Goal: Task Accomplishment & Management: Use online tool/utility

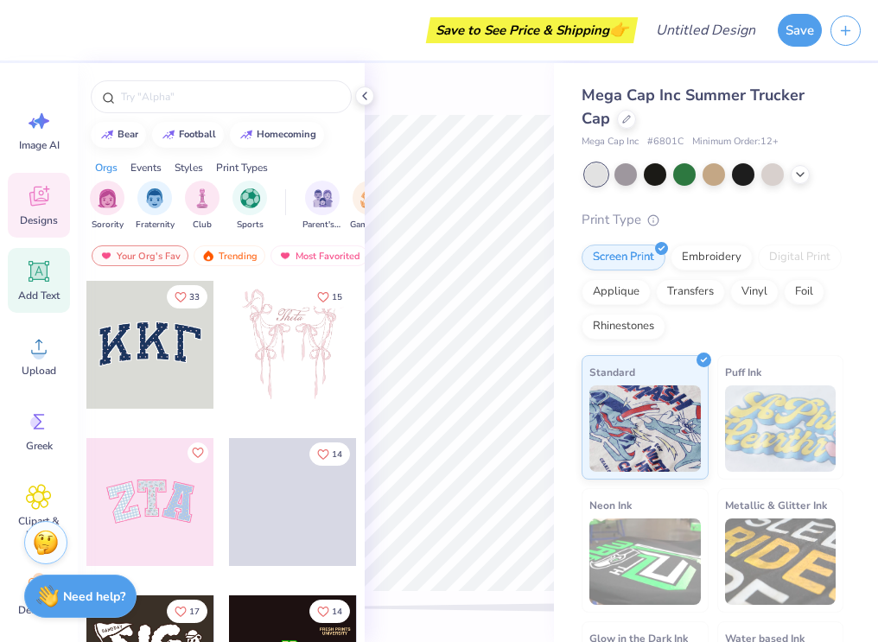
click at [45, 282] on icon at bounding box center [39, 271] width 26 height 26
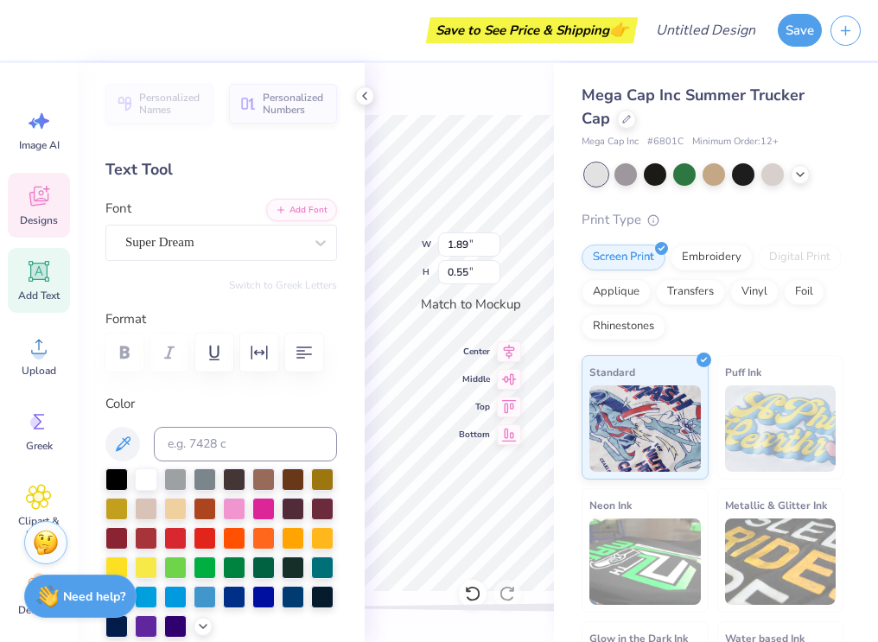
click at [44, 191] on icon at bounding box center [39, 196] width 26 height 26
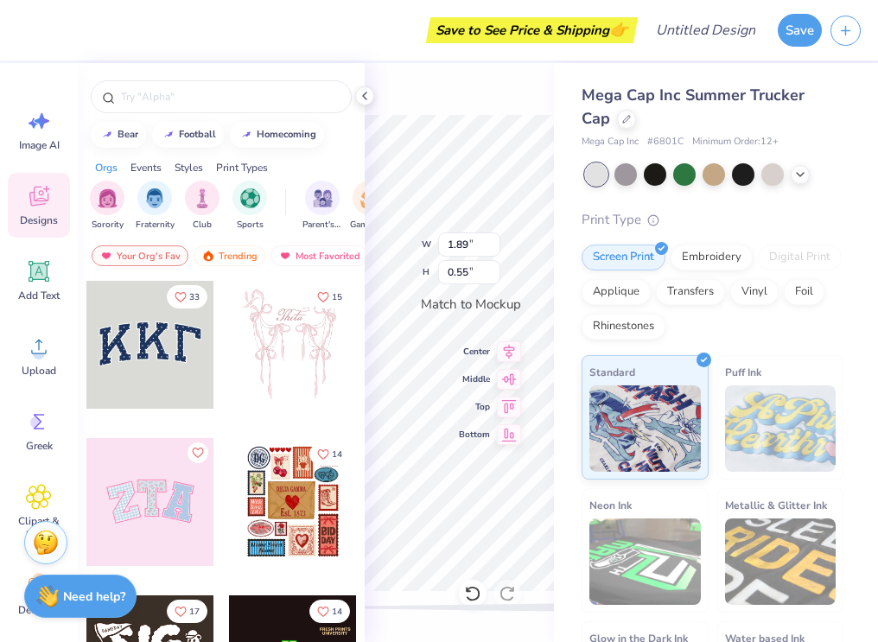
click at [149, 342] on div at bounding box center [150, 345] width 128 height 128
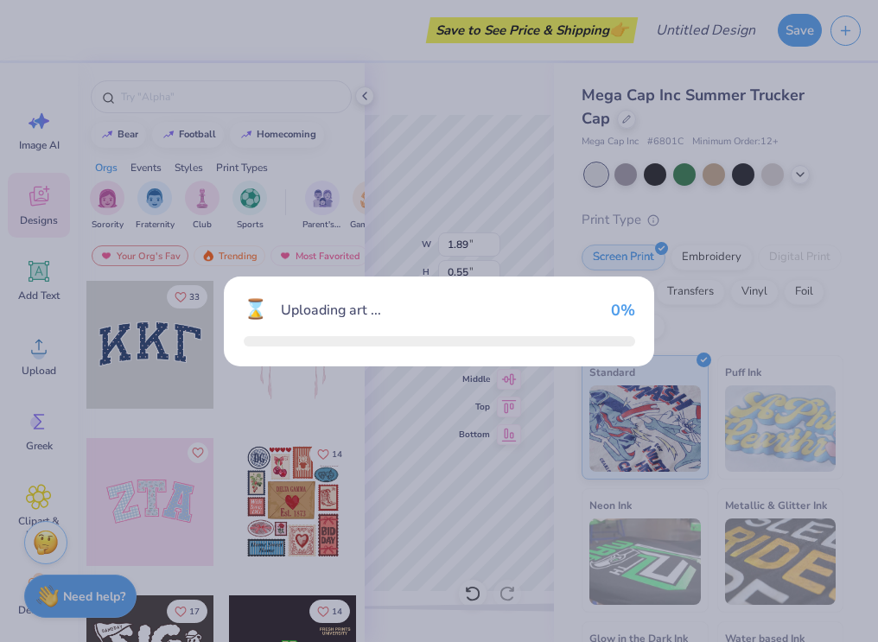
type input "3.52"
type input "1.55"
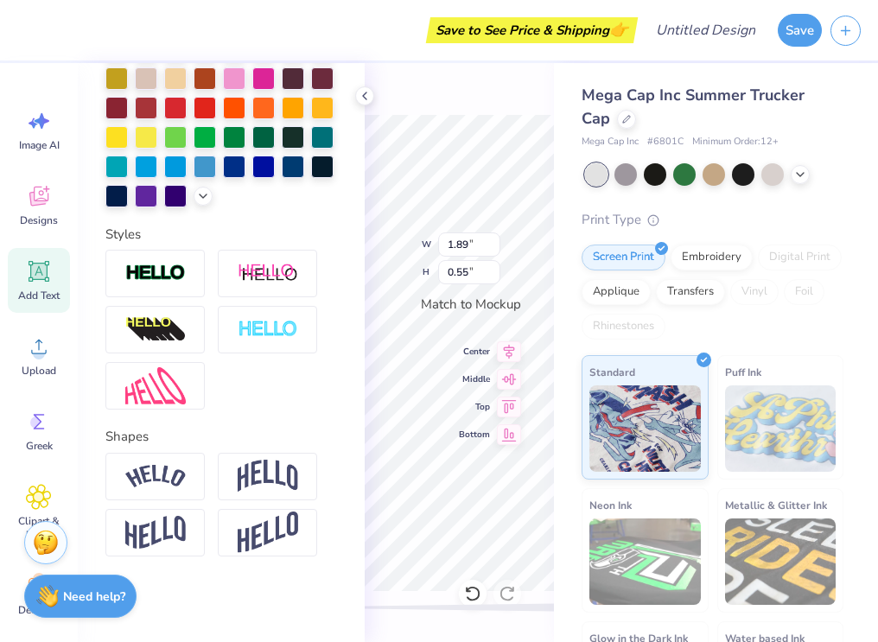
type textarea "D"
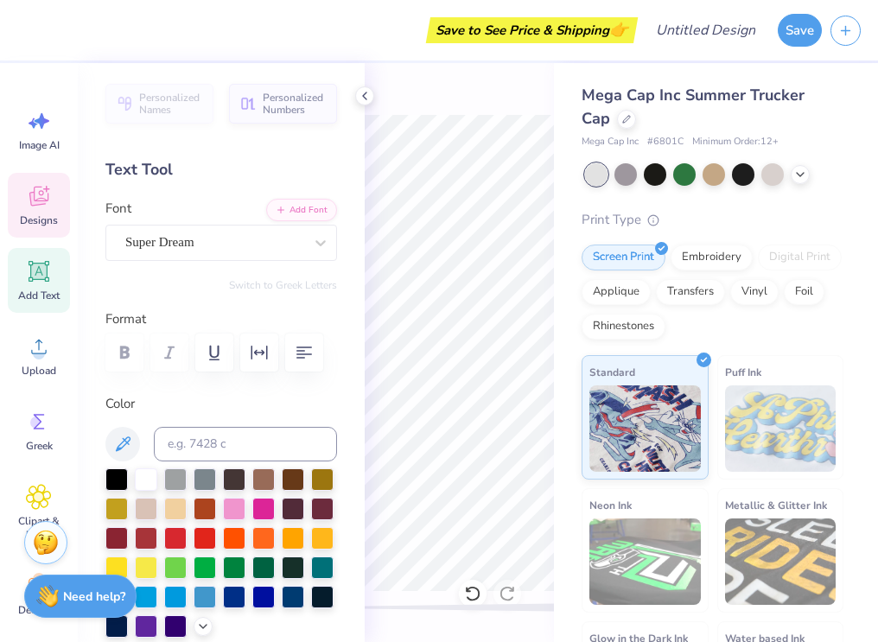
click at [36, 219] on span "Designs" at bounding box center [39, 220] width 38 height 14
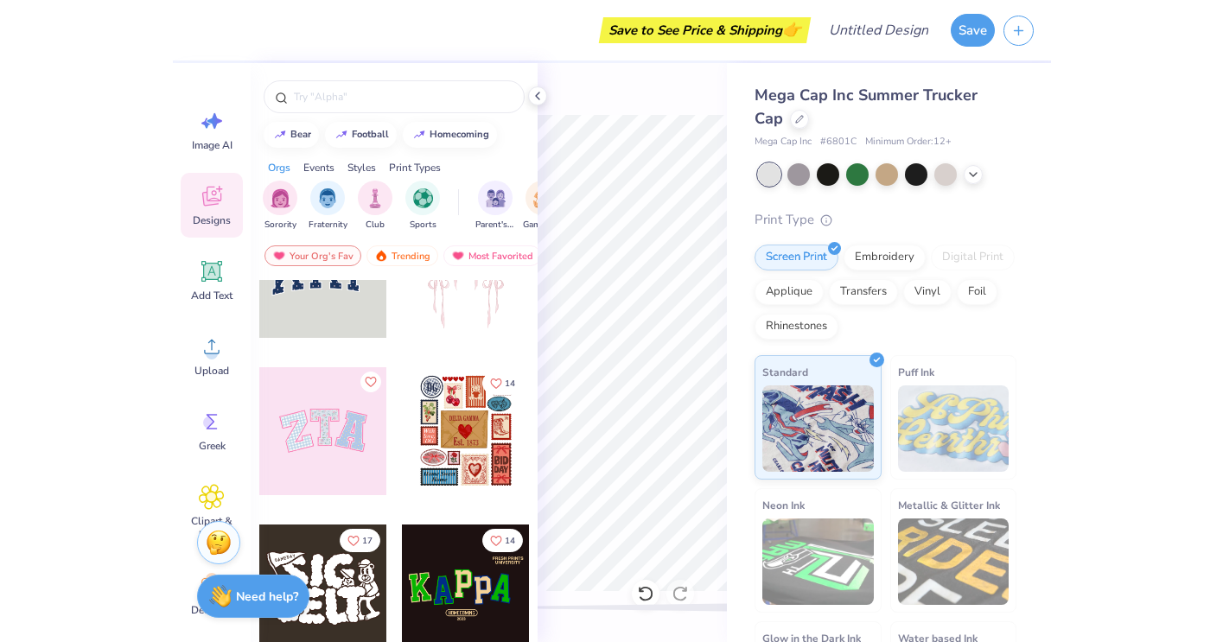
scroll to position [86, 0]
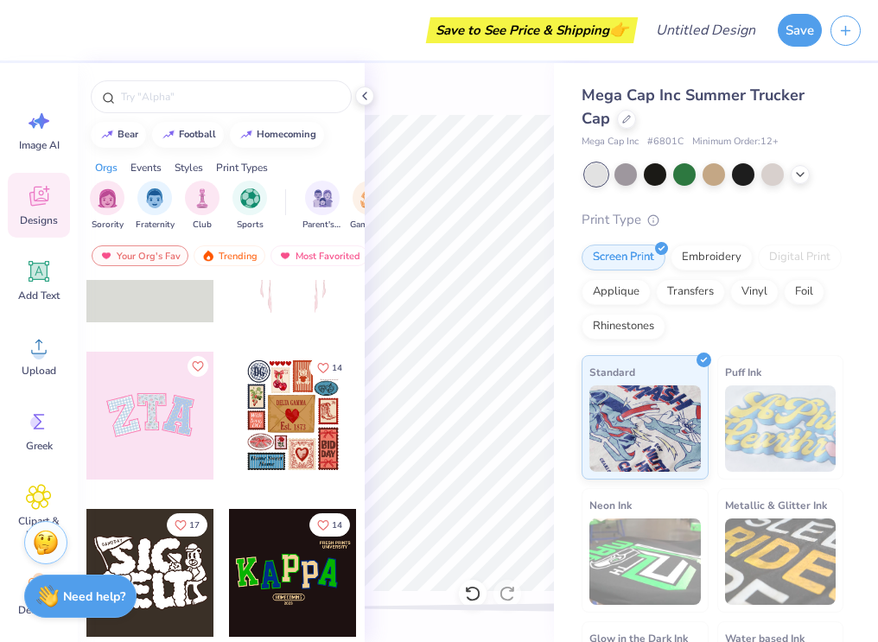
click at [304, 422] on div at bounding box center [293, 416] width 128 height 128
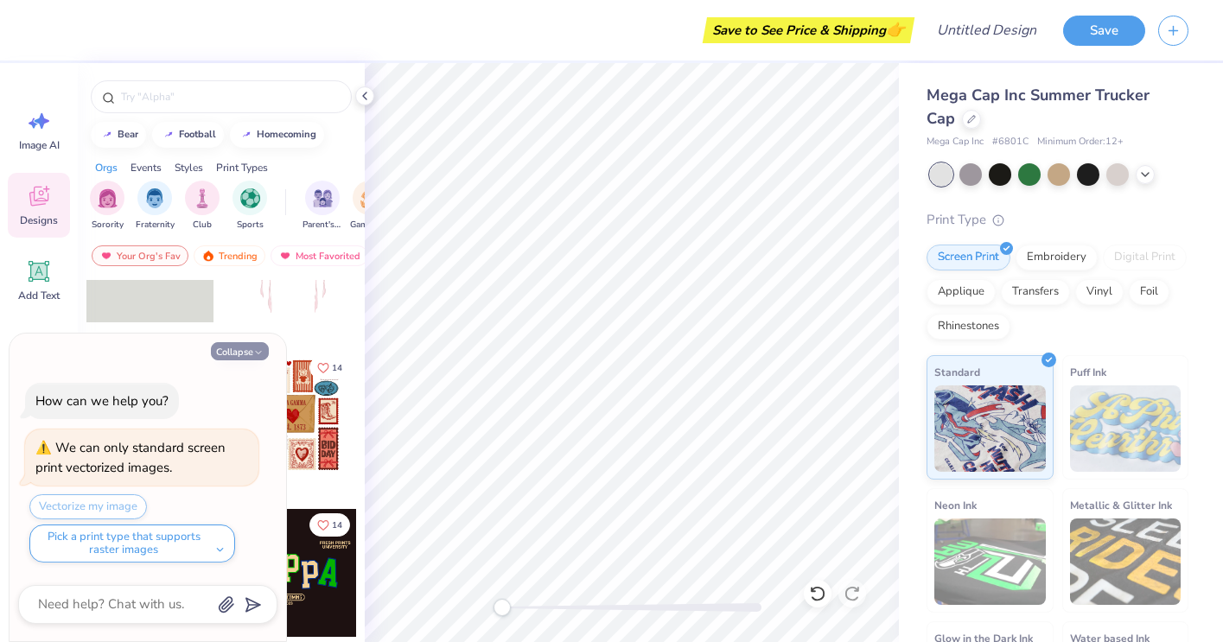
click at [259, 353] on polyline "button" at bounding box center [258, 352] width 5 height 3
type textarea "x"
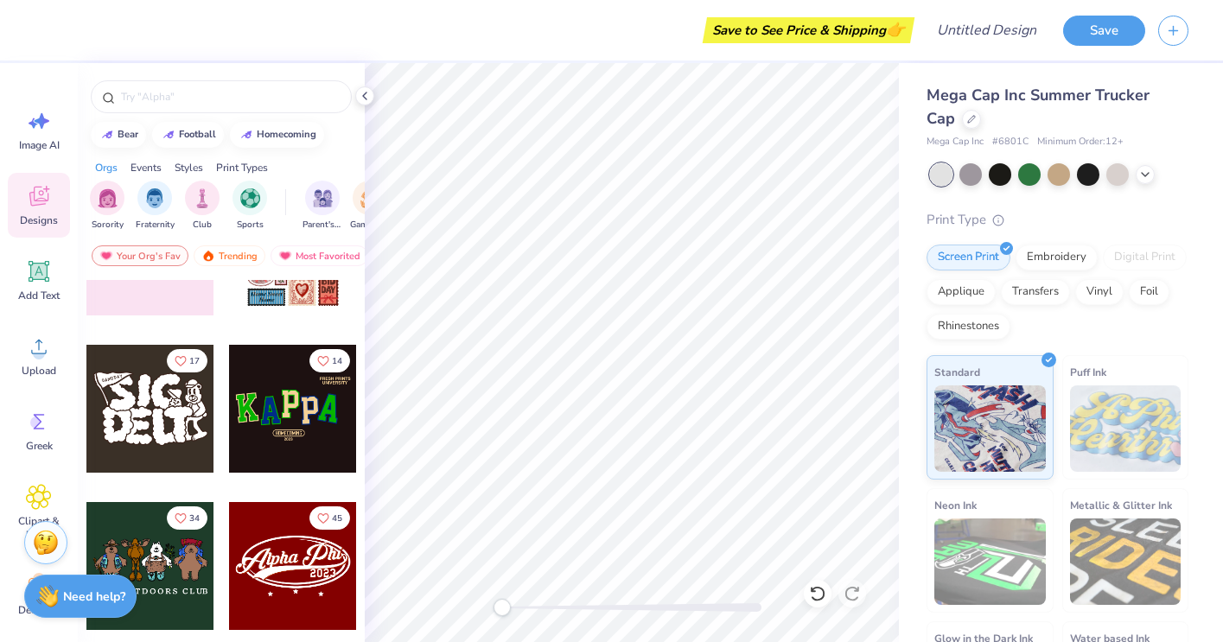
scroll to position [252, 0]
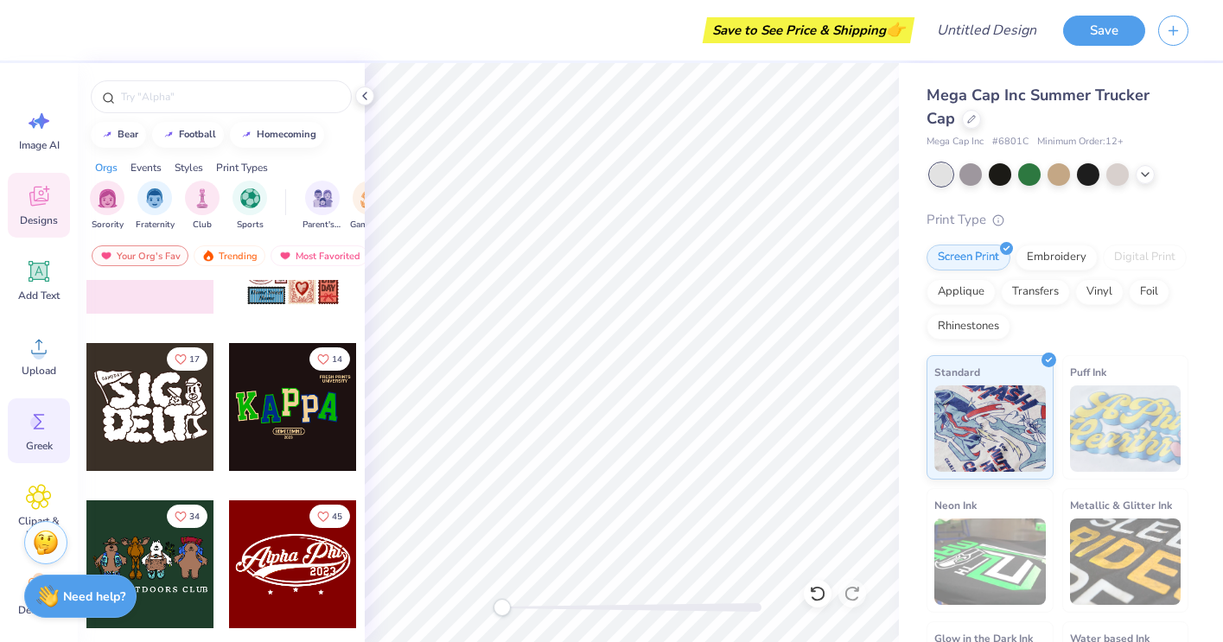
click at [41, 429] on icon at bounding box center [39, 422] width 26 height 26
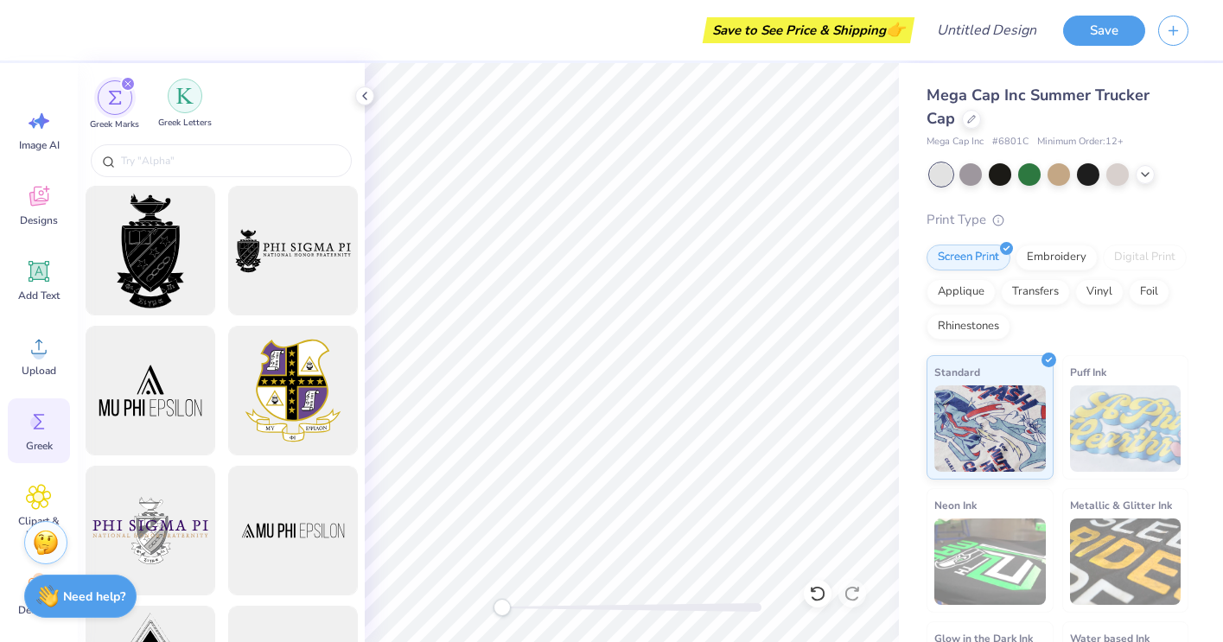
click at [182, 101] on img "filter for Greek Letters" at bounding box center [184, 95] width 17 height 17
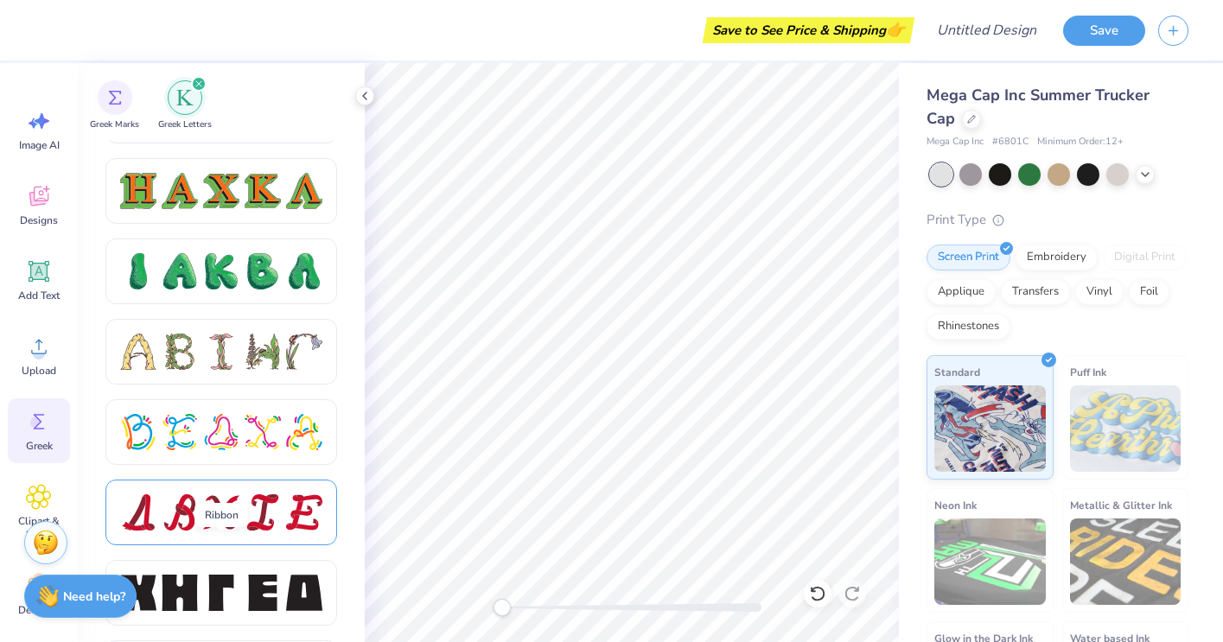
scroll to position [2237, 0]
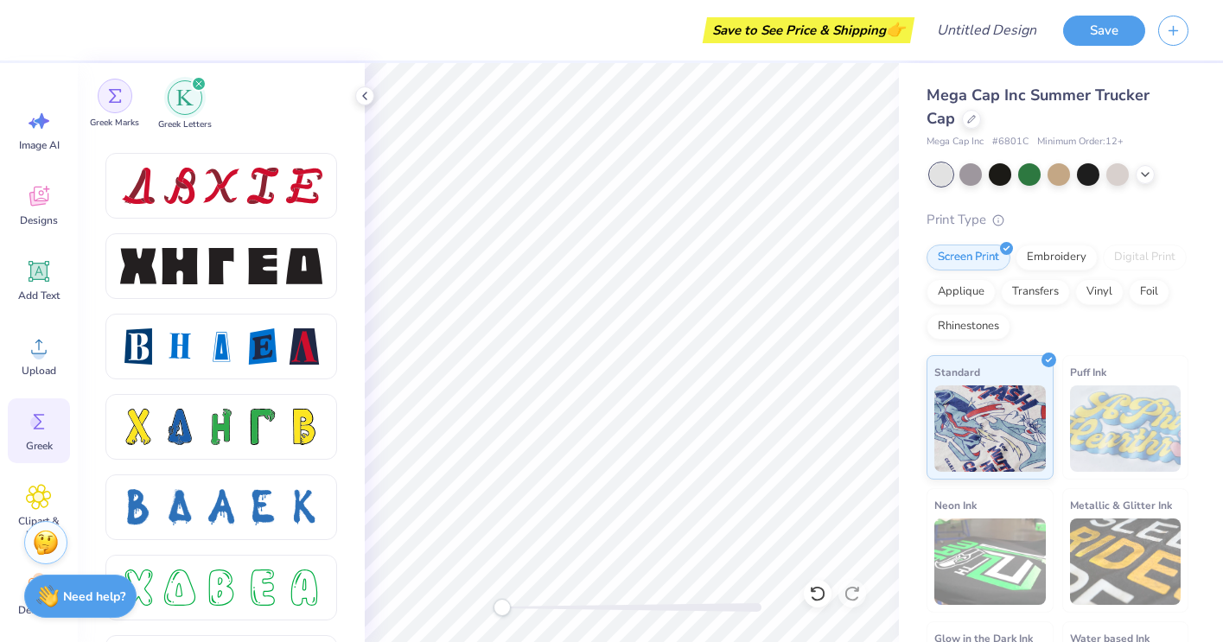
click at [124, 101] on div "filter for Greek Marks" at bounding box center [115, 96] width 35 height 35
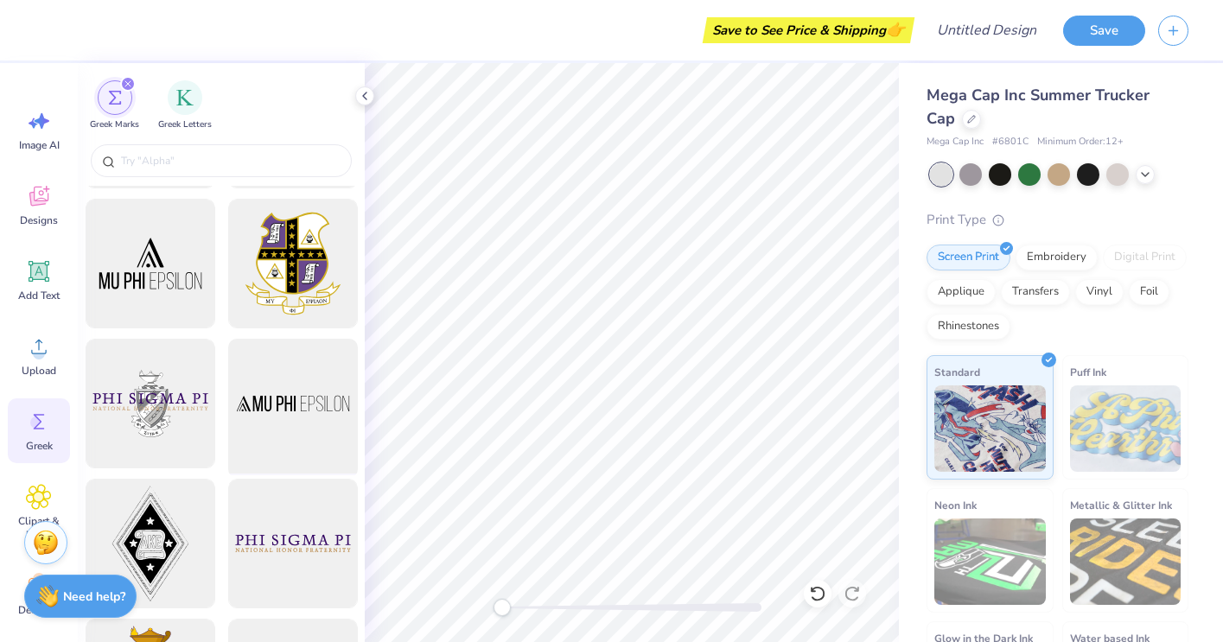
scroll to position [244, 0]
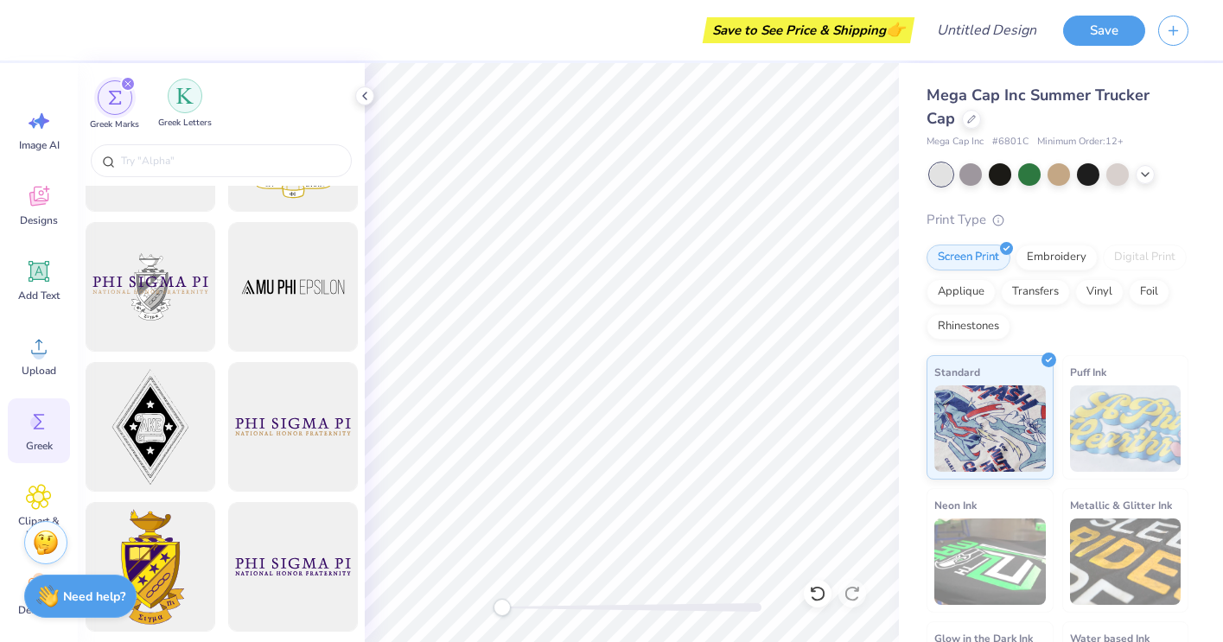
click at [191, 103] on img "filter for Greek Letters" at bounding box center [184, 95] width 17 height 17
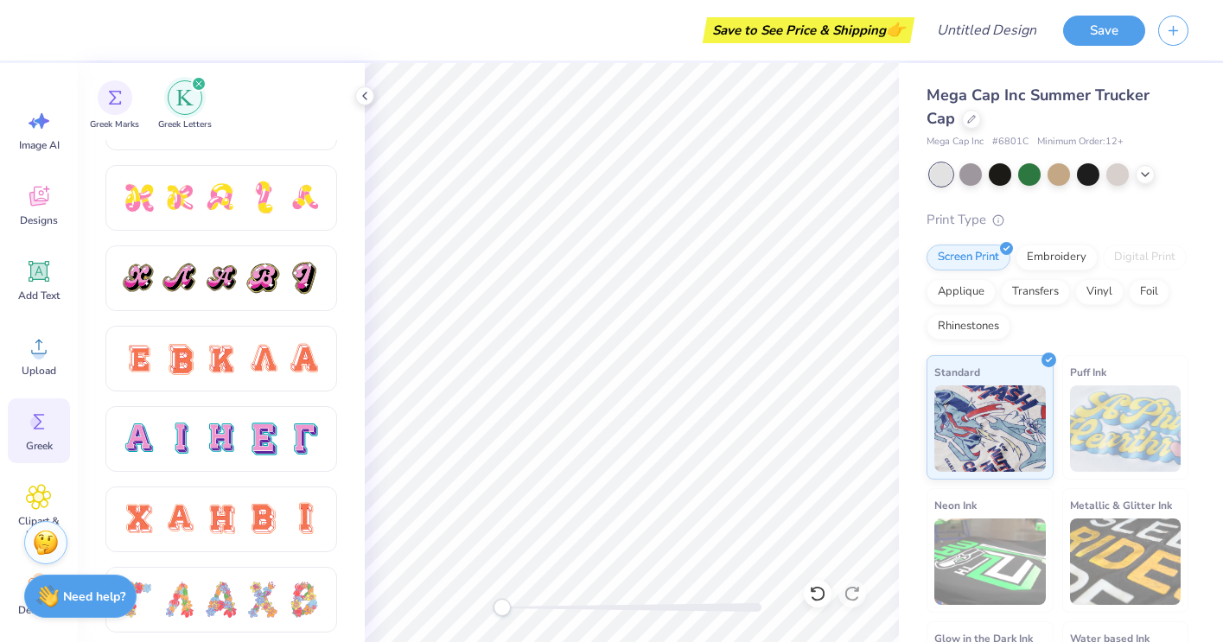
scroll to position [918, 0]
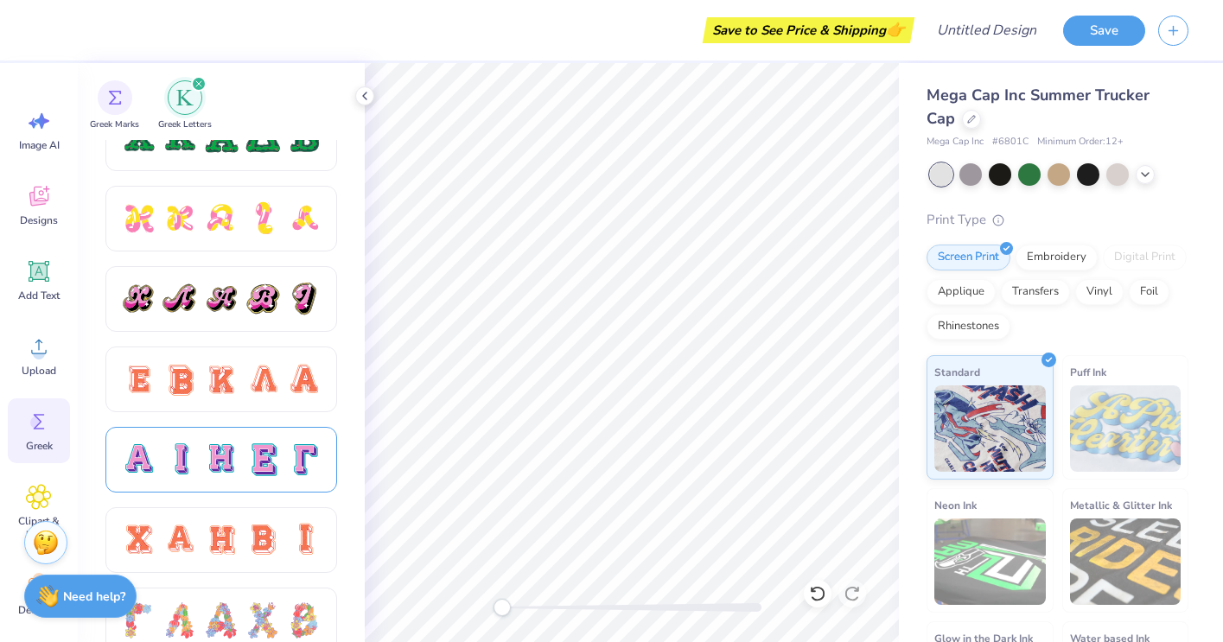
click at [251, 460] on div at bounding box center [263, 460] width 36 height 36
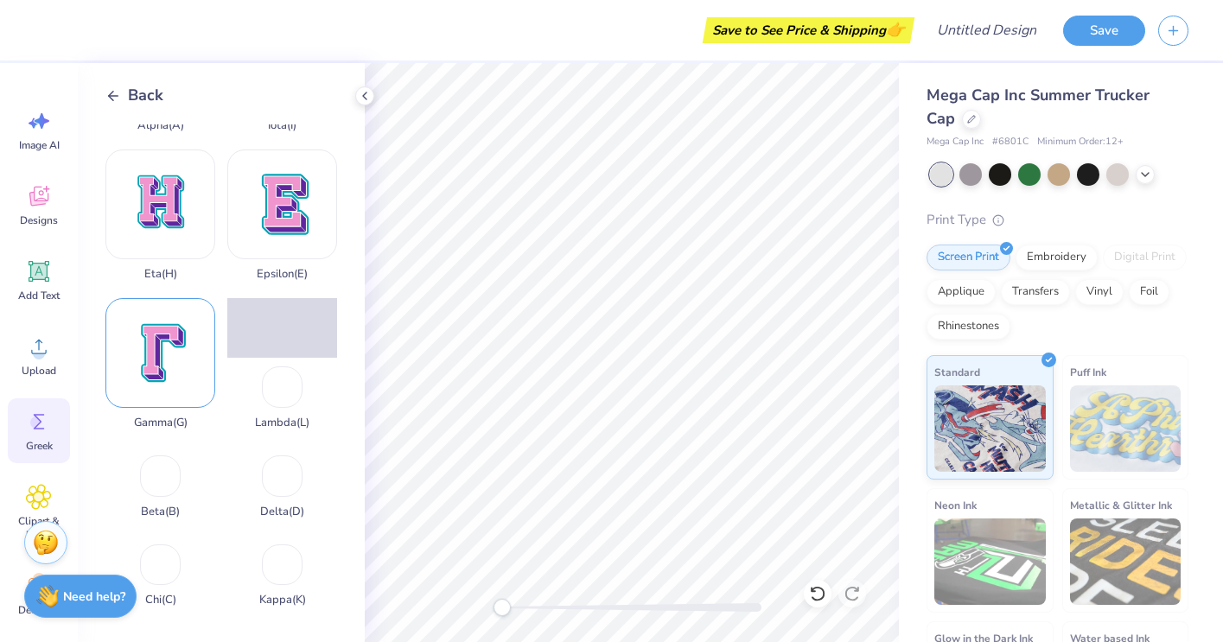
scroll to position [238, 0]
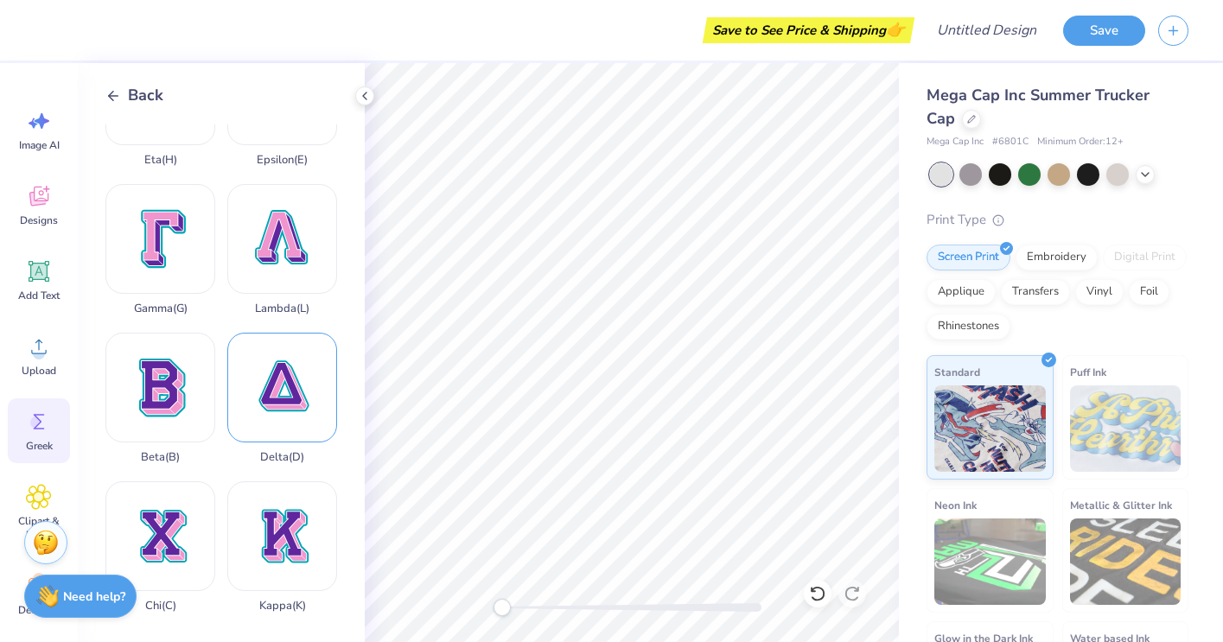
click at [275, 389] on div "Delta ( D )" at bounding box center [282, 398] width 110 height 131
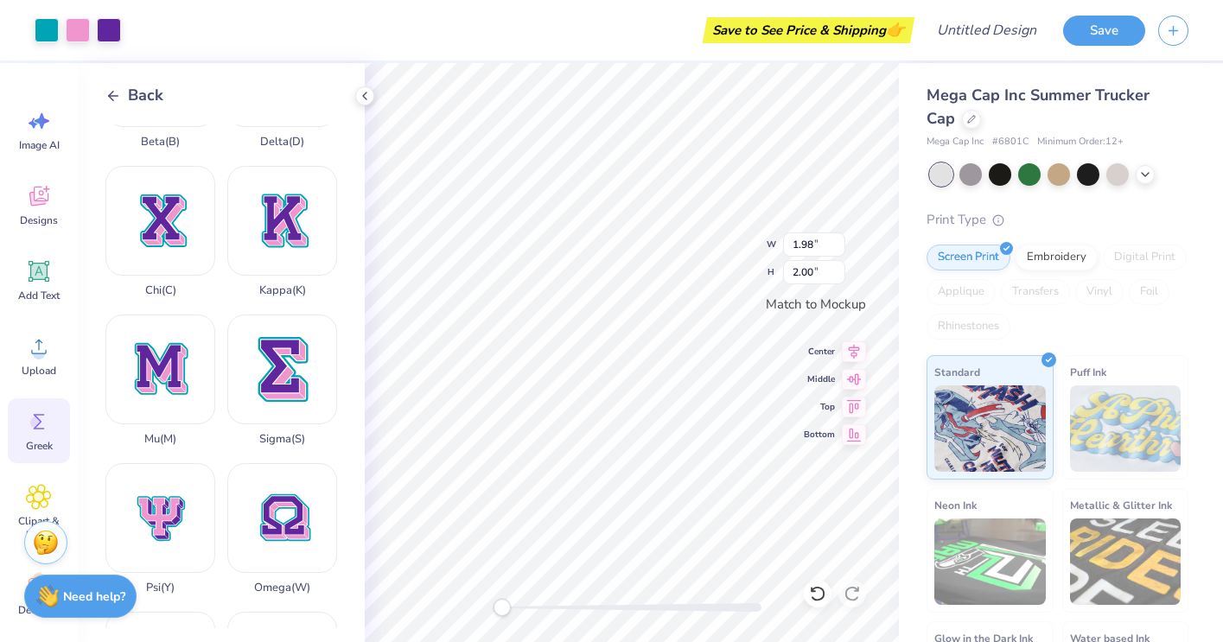
scroll to position [595, 0]
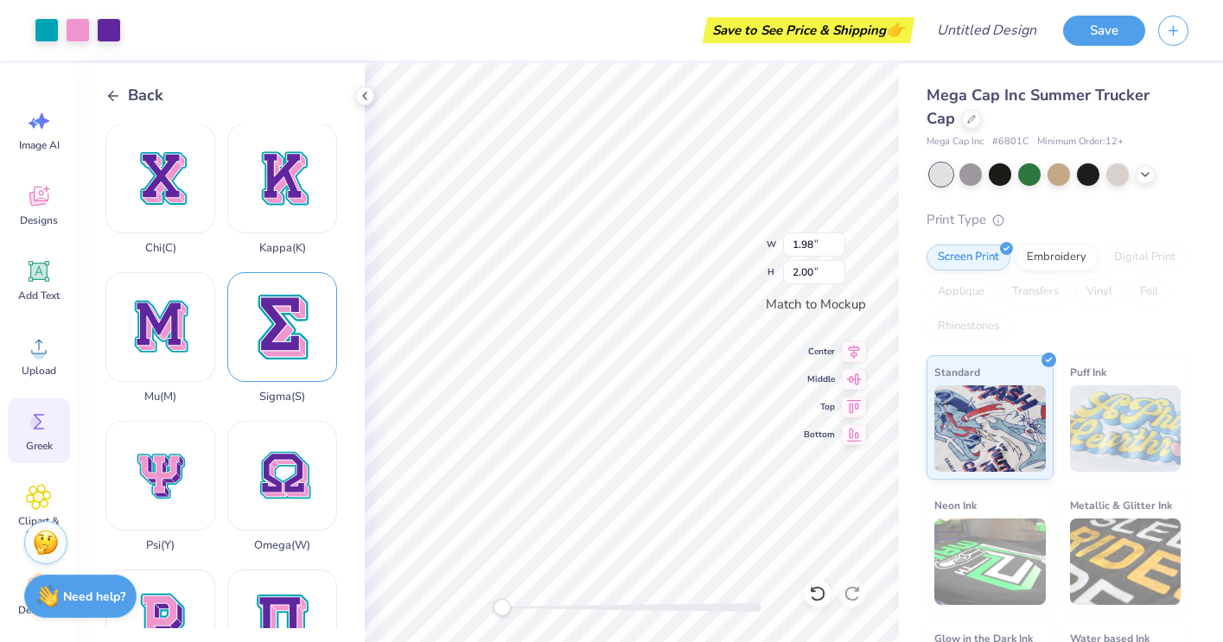
click at [282, 334] on div "Sigma ( S )" at bounding box center [282, 337] width 110 height 131
type input "1.98"
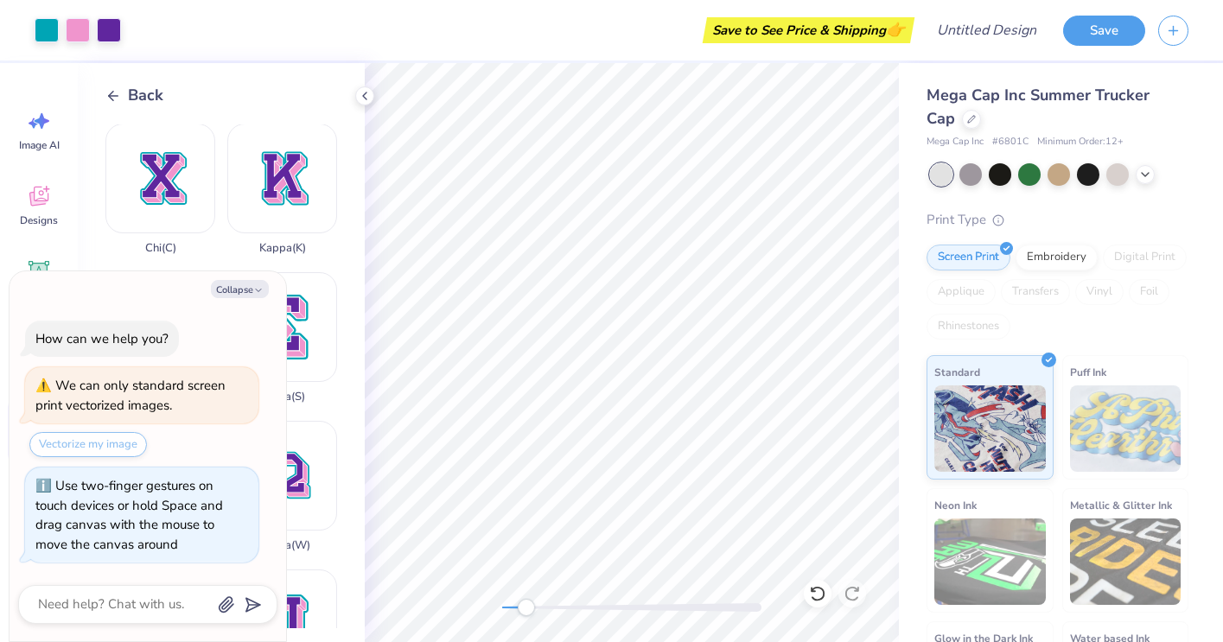
drag, startPoint x: 508, startPoint y: 606, endPoint x: 526, endPoint y: 606, distance: 18.1
click at [526, 606] on div "Accessibility label" at bounding box center [526, 607] width 17 height 17
click at [472, 605] on div at bounding box center [632, 352] width 534 height 579
click at [250, 281] on button "Collapse" at bounding box center [240, 289] width 58 height 18
type textarea "x"
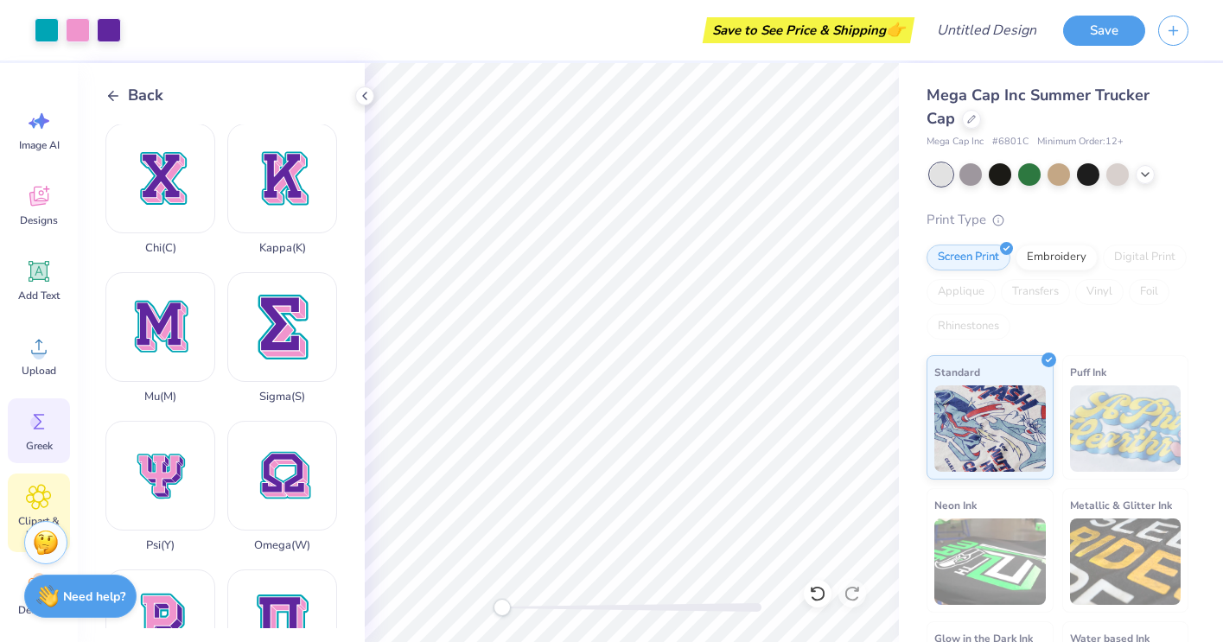
click at [41, 492] on icon at bounding box center [39, 497] width 10 height 10
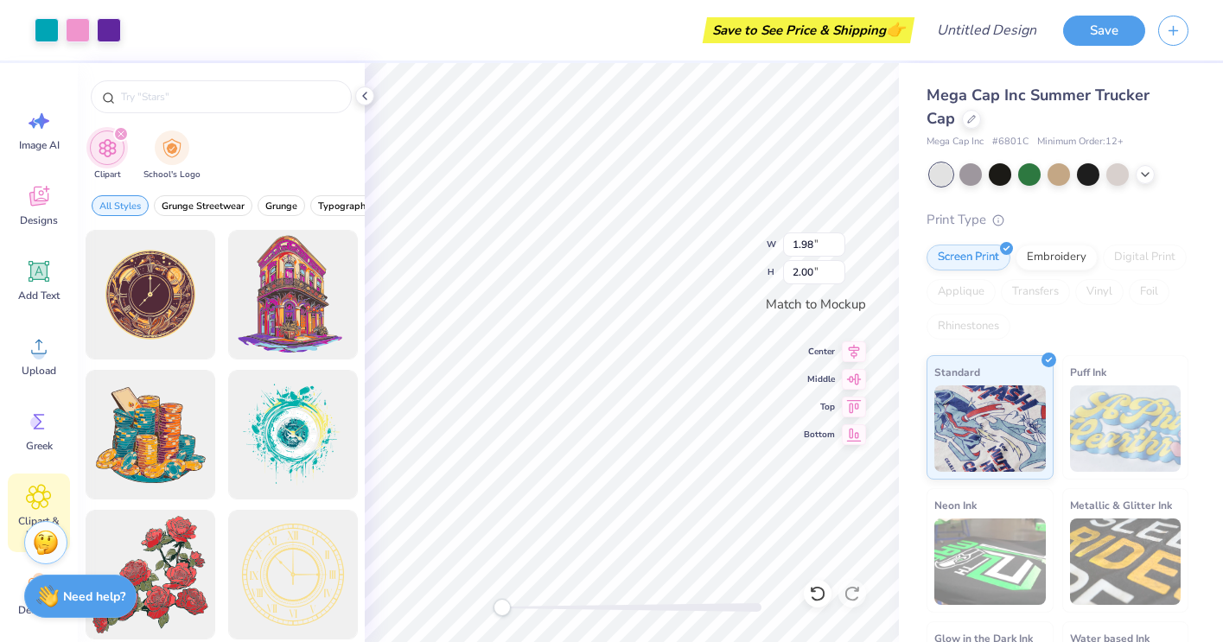
type input "1.54"
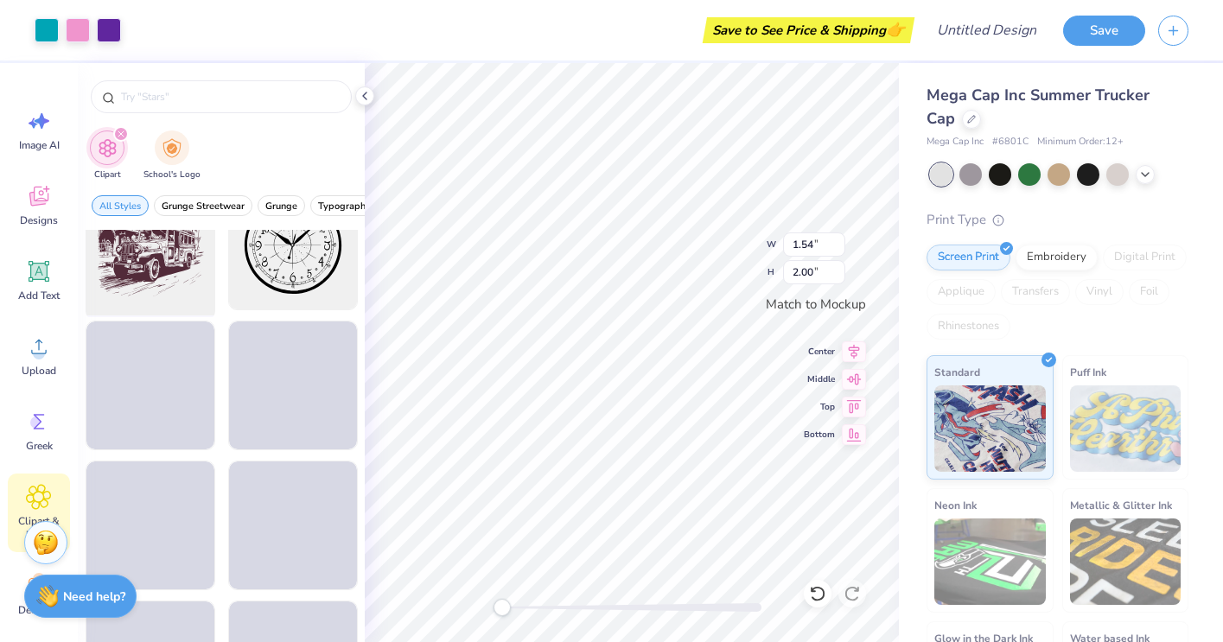
scroll to position [0, 0]
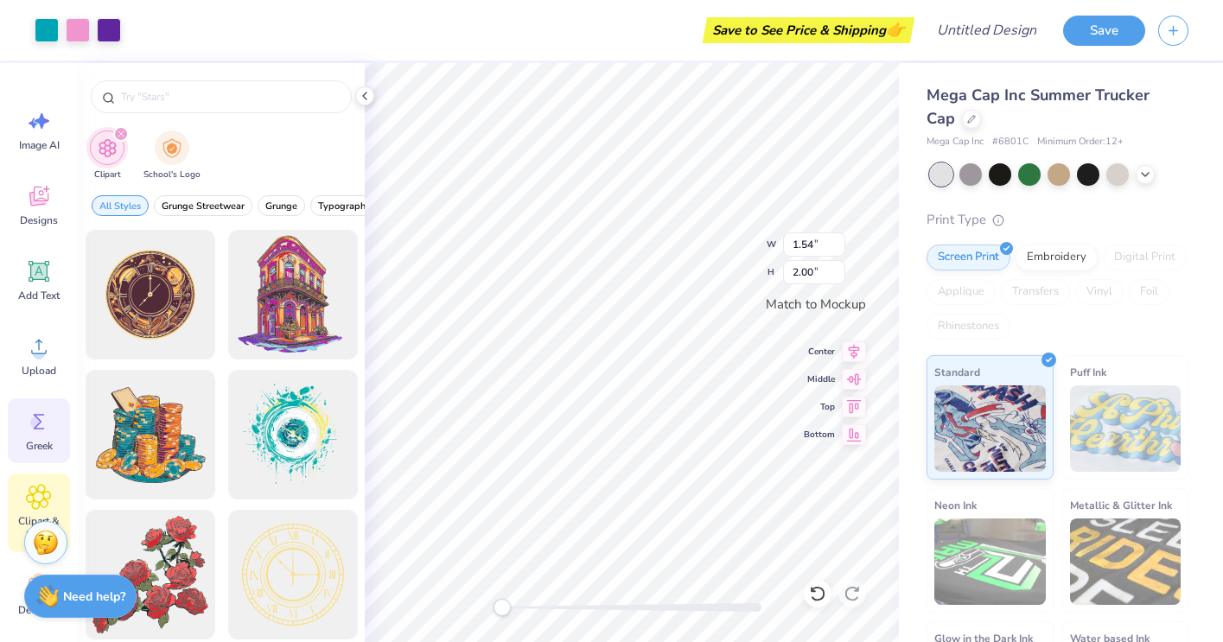
click at [37, 417] on circle at bounding box center [36, 422] width 12 height 12
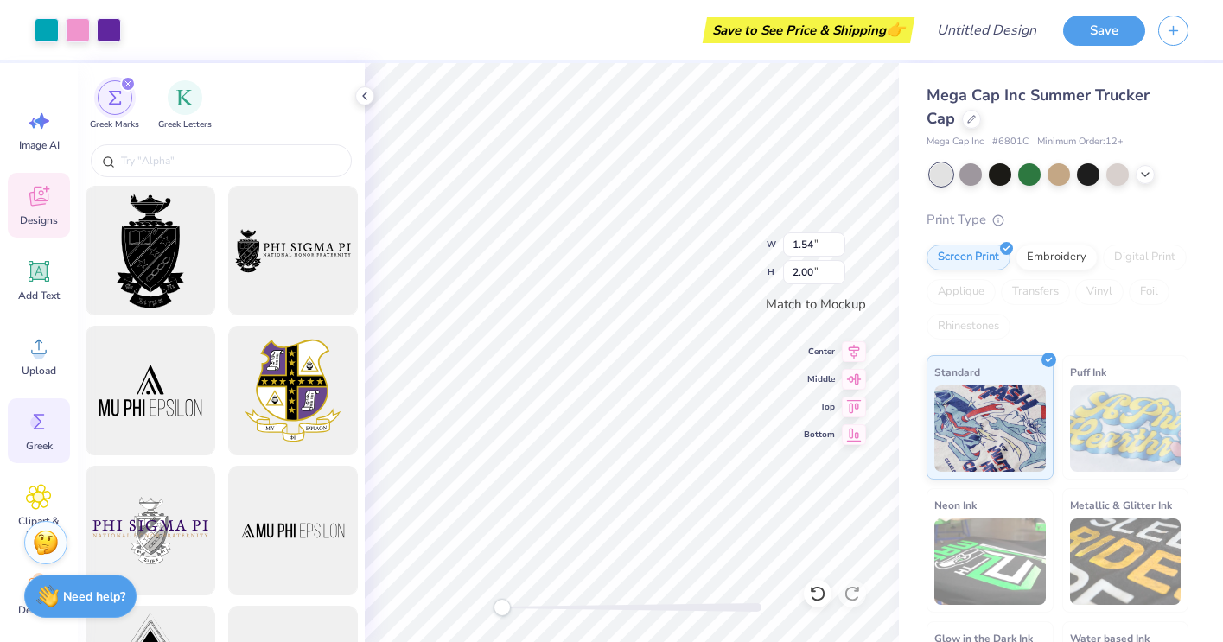
click at [32, 204] on icon at bounding box center [38, 199] width 16 height 14
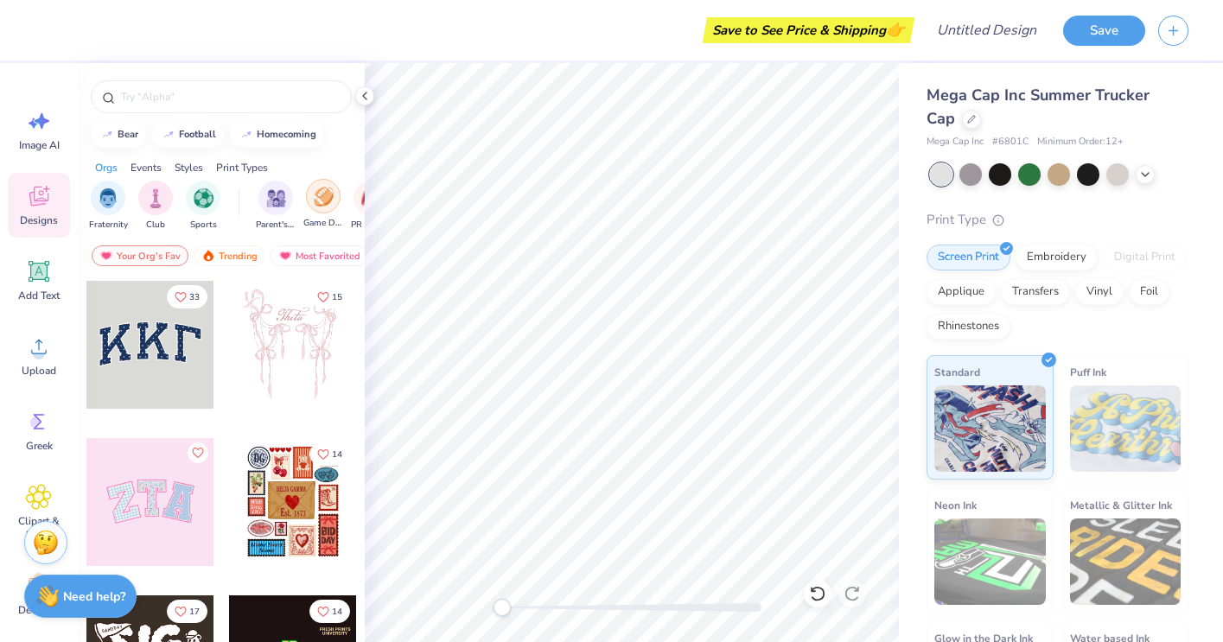
scroll to position [0, 56]
click at [322, 210] on div "filter for Game Day" at bounding box center [313, 196] width 35 height 35
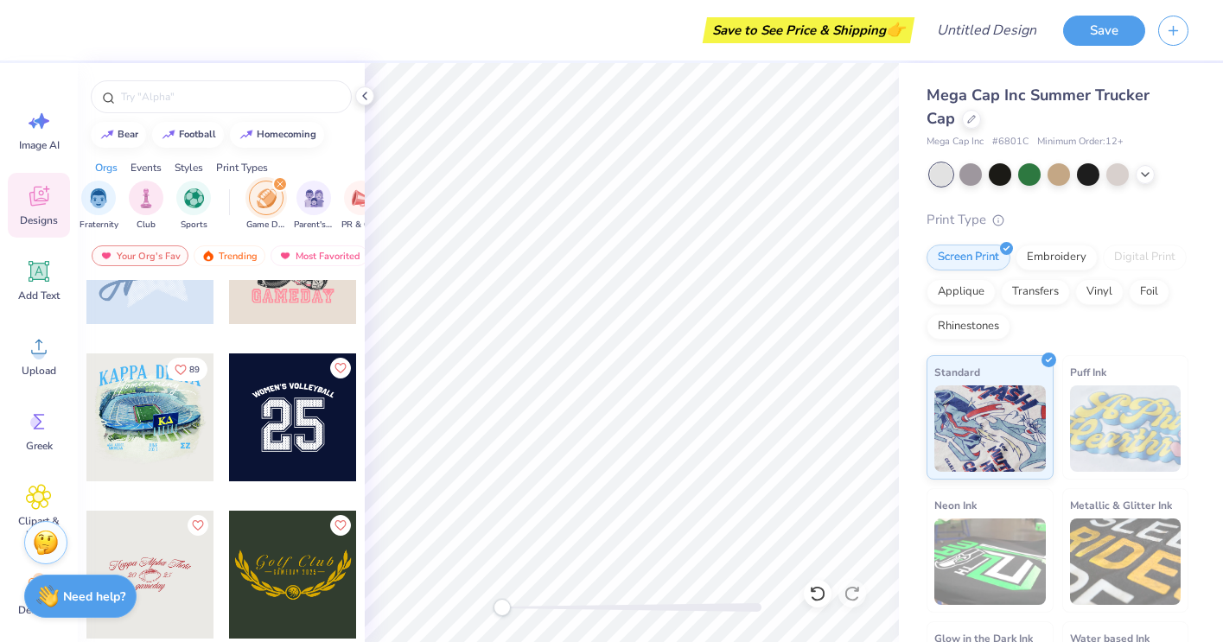
scroll to position [712, 0]
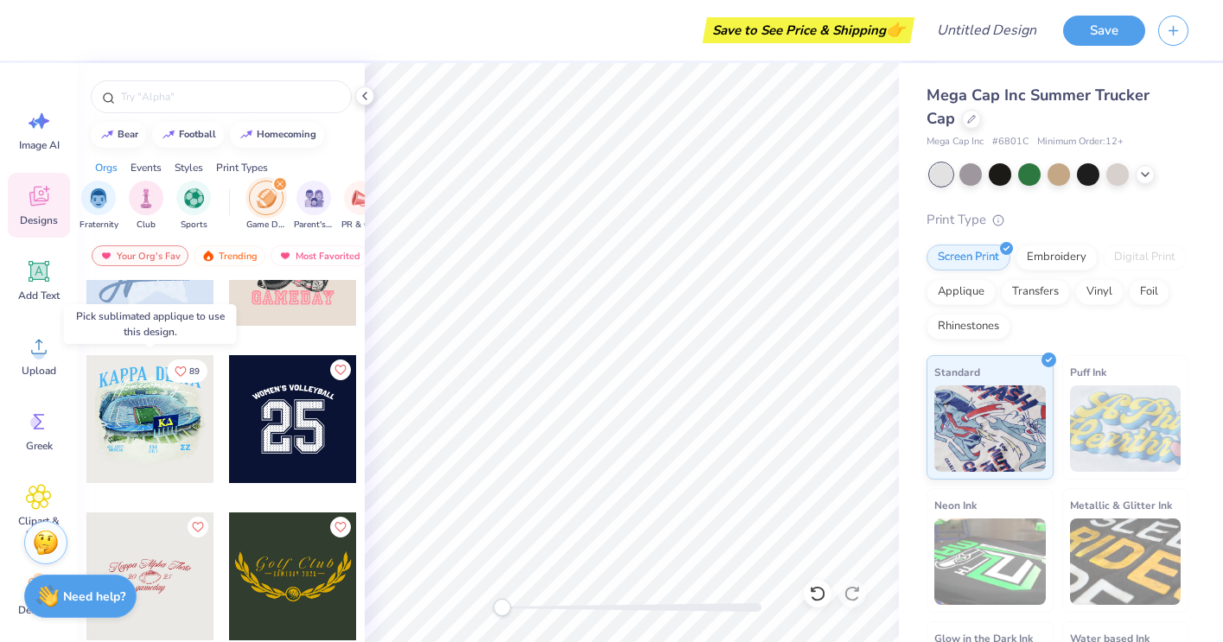
click at [141, 404] on div at bounding box center [150, 419] width 128 height 128
click at [188, 435] on div at bounding box center [150, 419] width 128 height 128
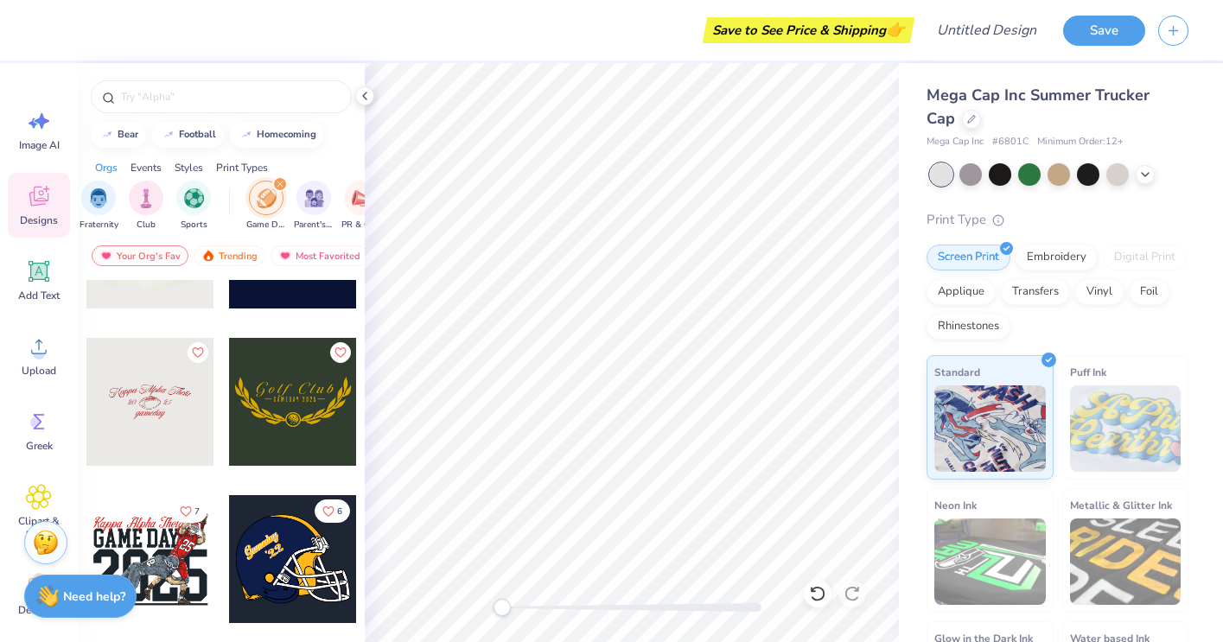
scroll to position [1052, 0]
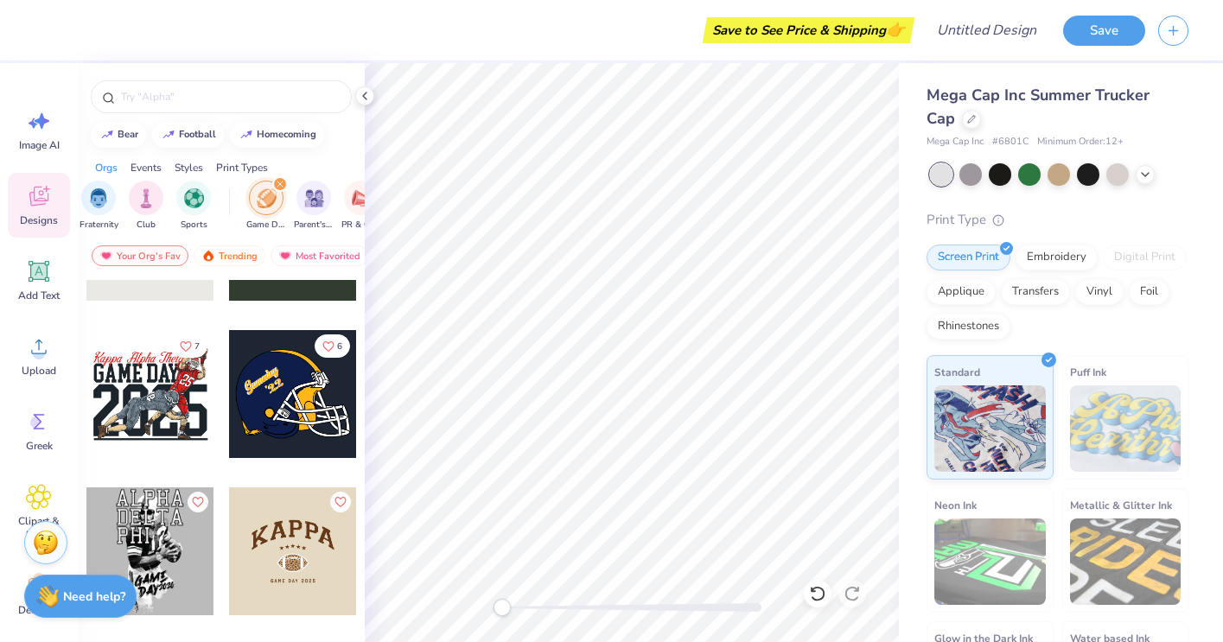
click at [267, 414] on div at bounding box center [293, 394] width 128 height 128
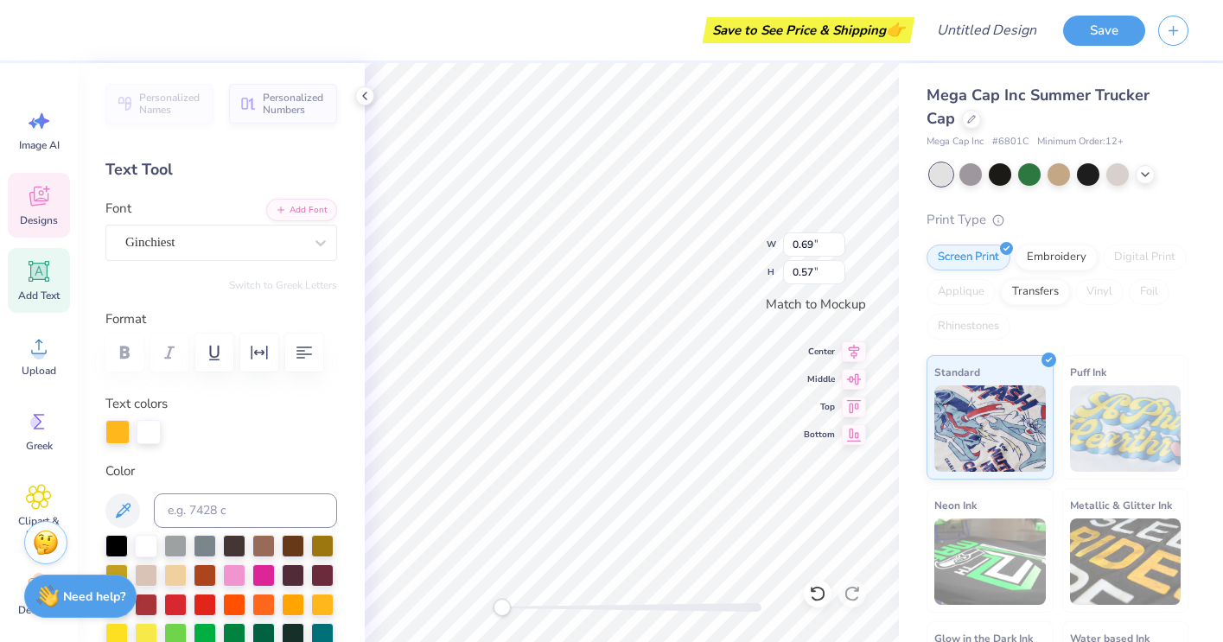
scroll to position [0, 0]
type textarea "BIG GAME"
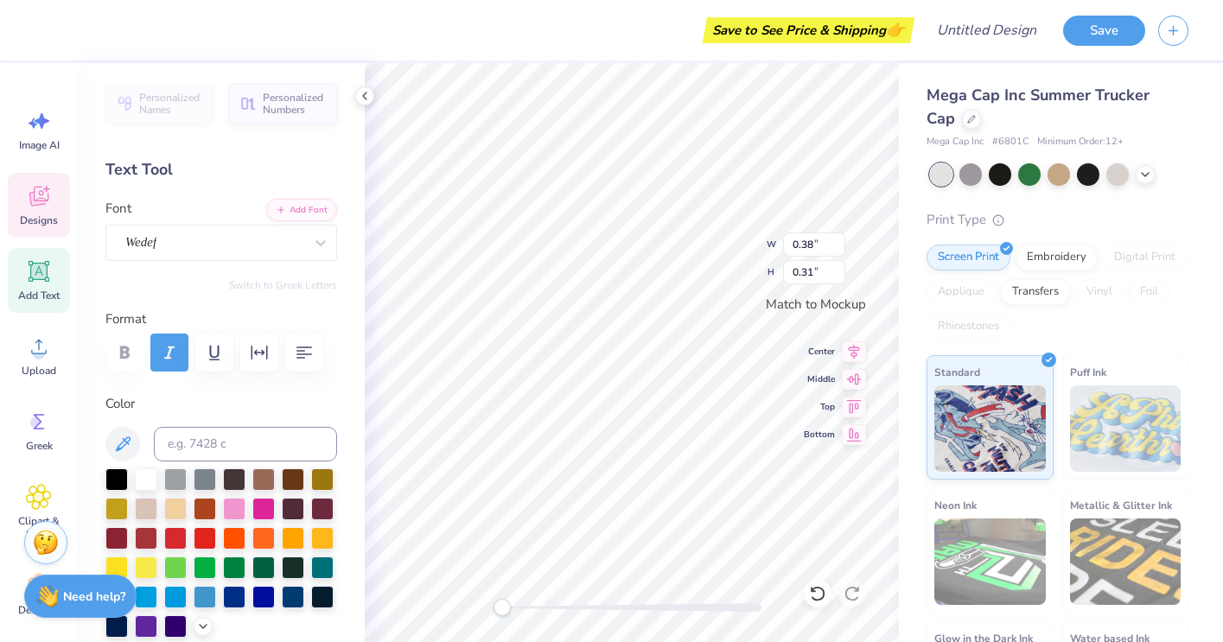
type input "0.38"
type input "0.31"
type textarea "25"
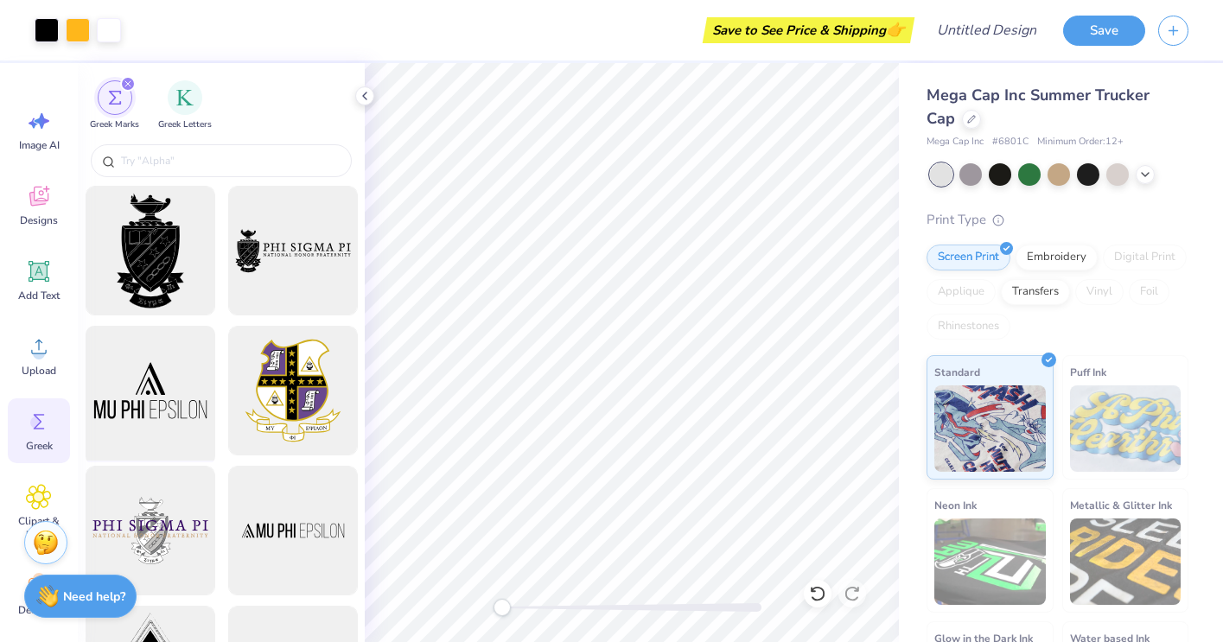
scroll to position [20, 0]
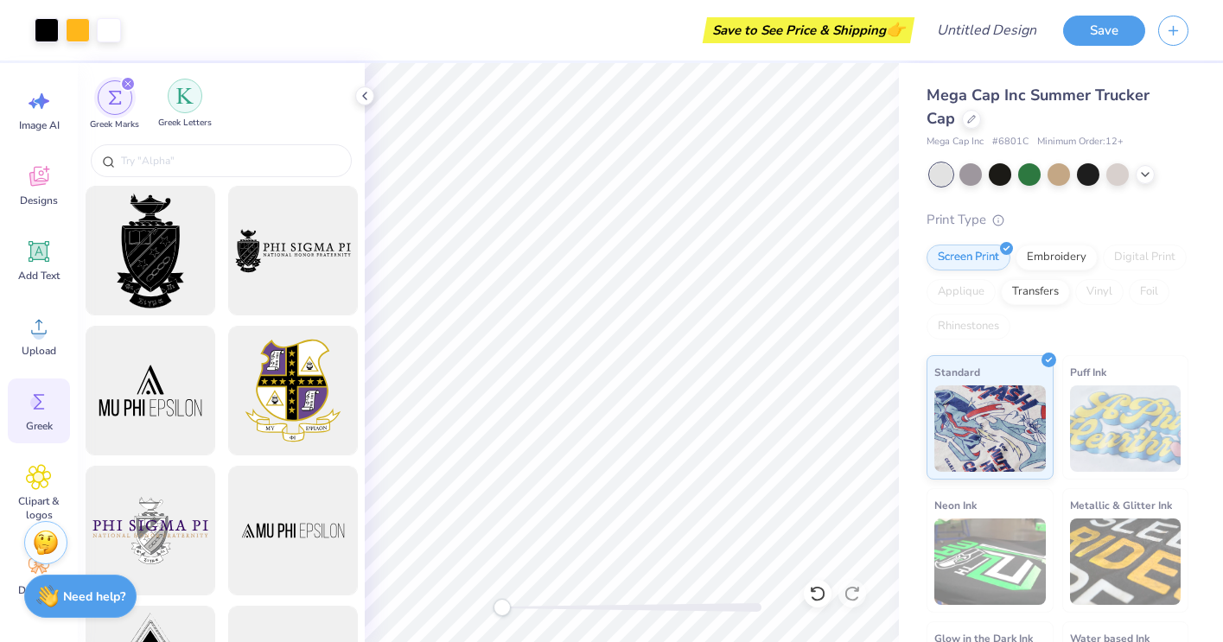
click at [181, 111] on div "filter for Greek Letters" at bounding box center [185, 96] width 35 height 35
